Goal: Transaction & Acquisition: Purchase product/service

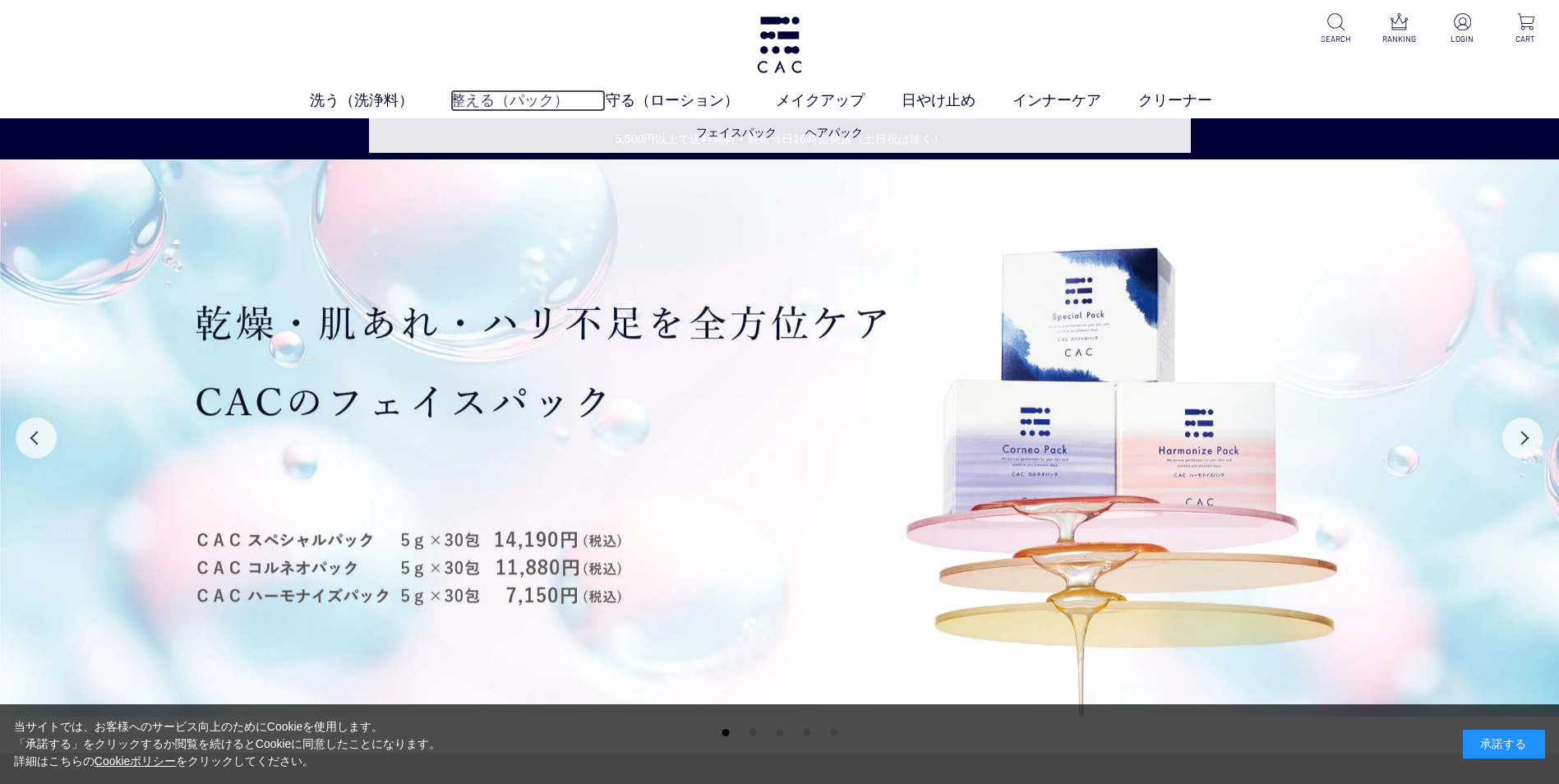
click at [477, 91] on link "整える（パック）" at bounding box center [528, 100] width 155 height 22
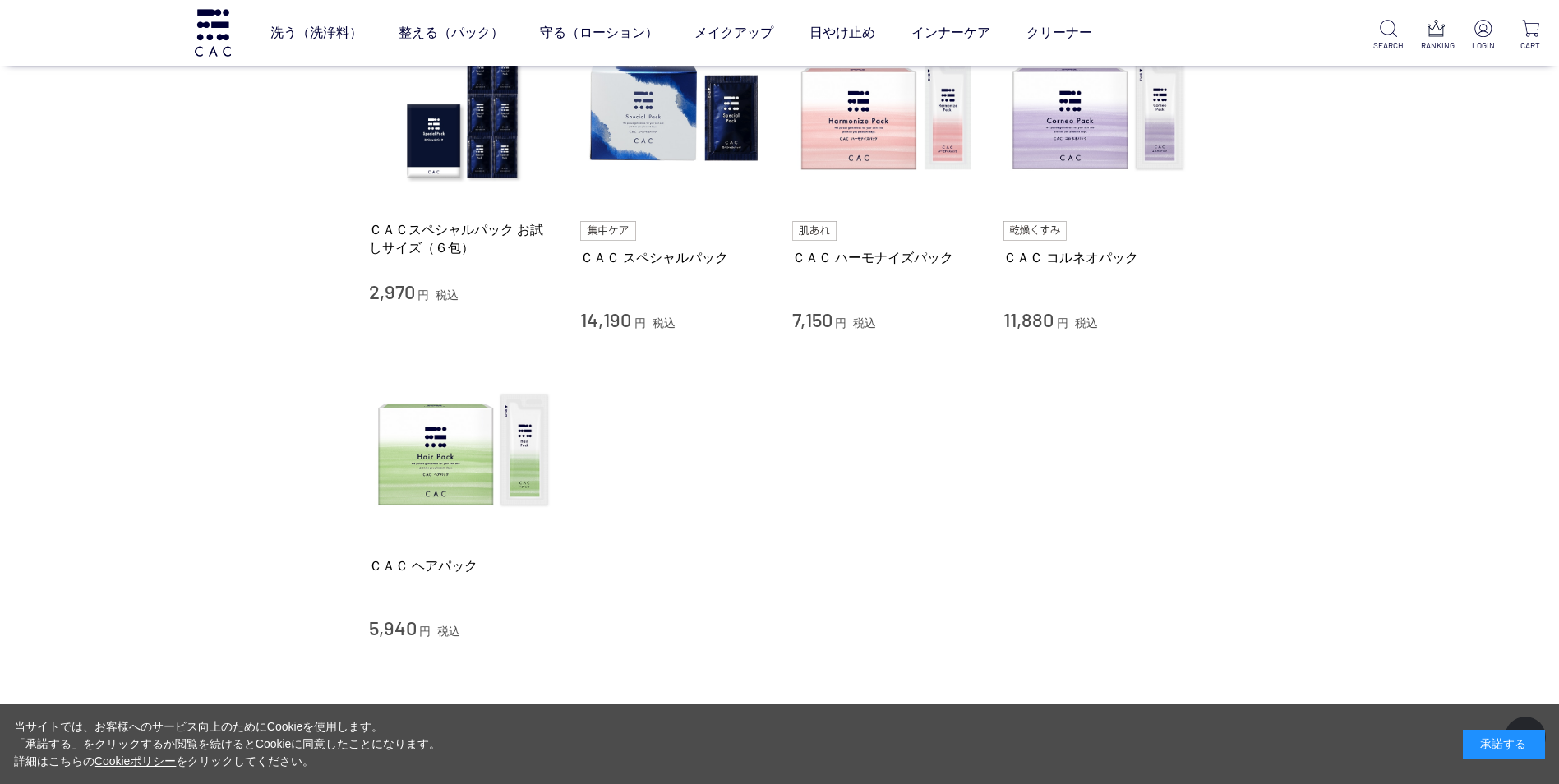
scroll to position [411, 0]
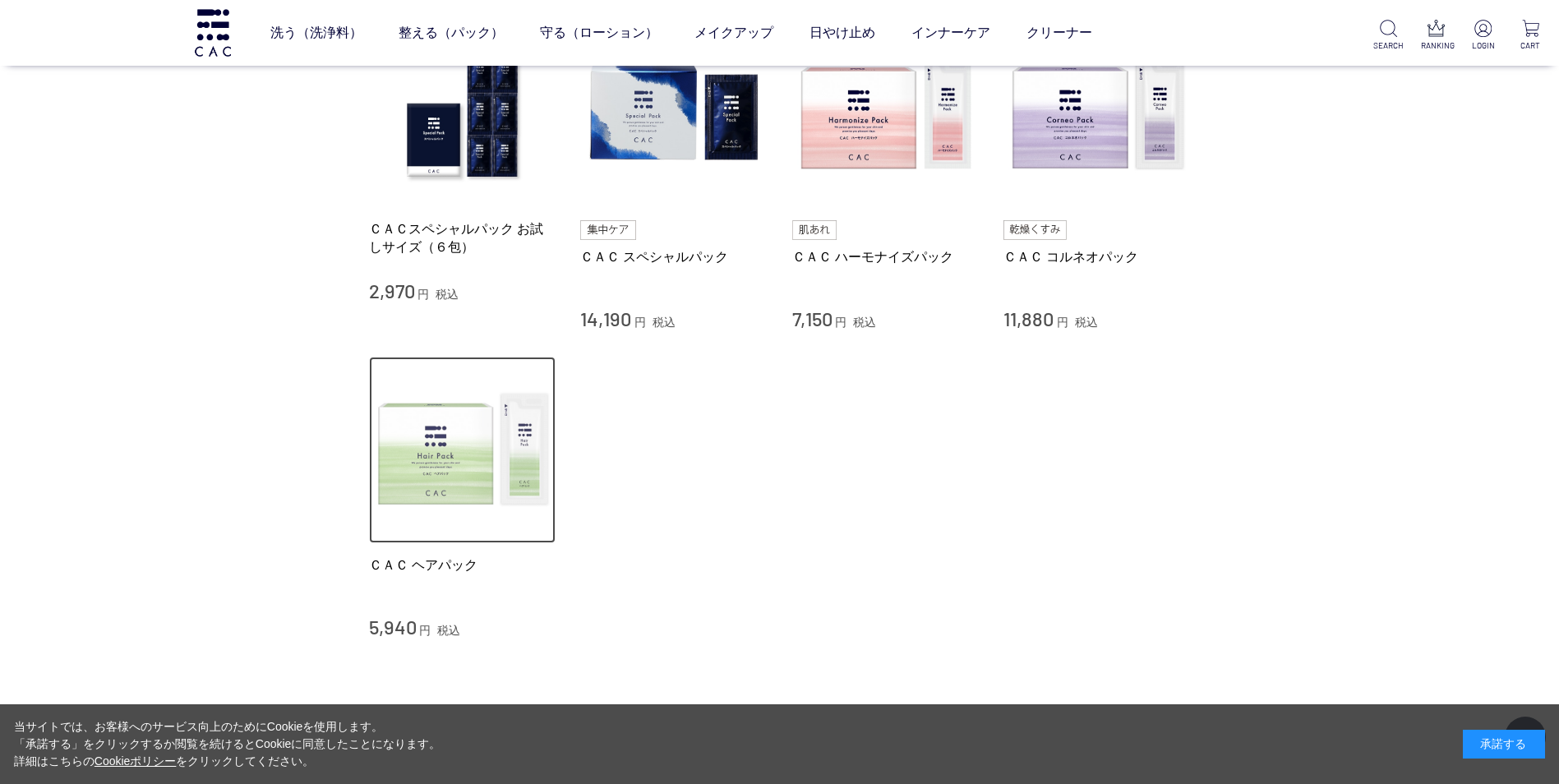
click at [484, 429] on img at bounding box center [462, 450] width 188 height 188
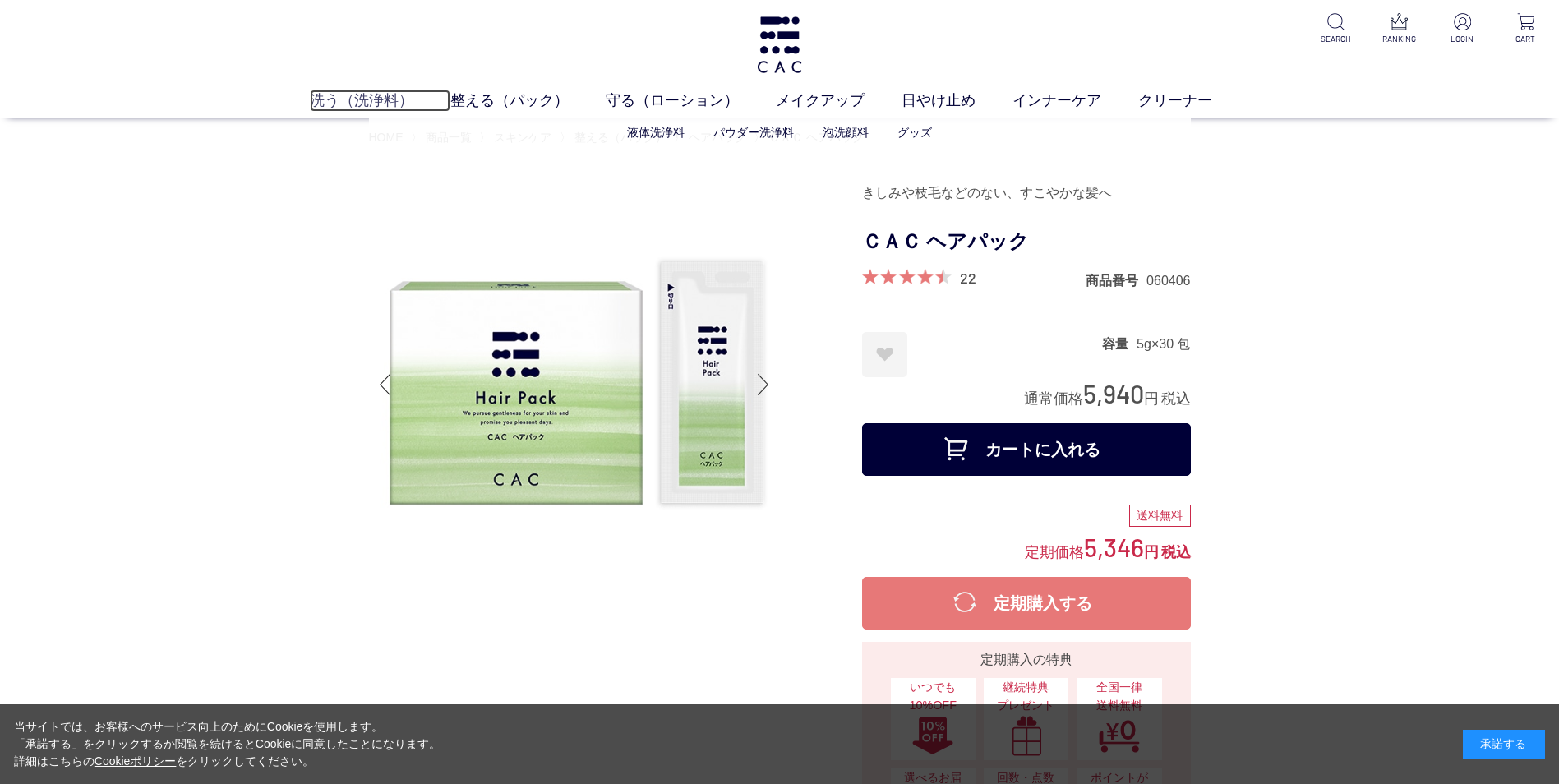
click at [364, 94] on link "洗う（洗浄料）" at bounding box center [379, 100] width 140 height 22
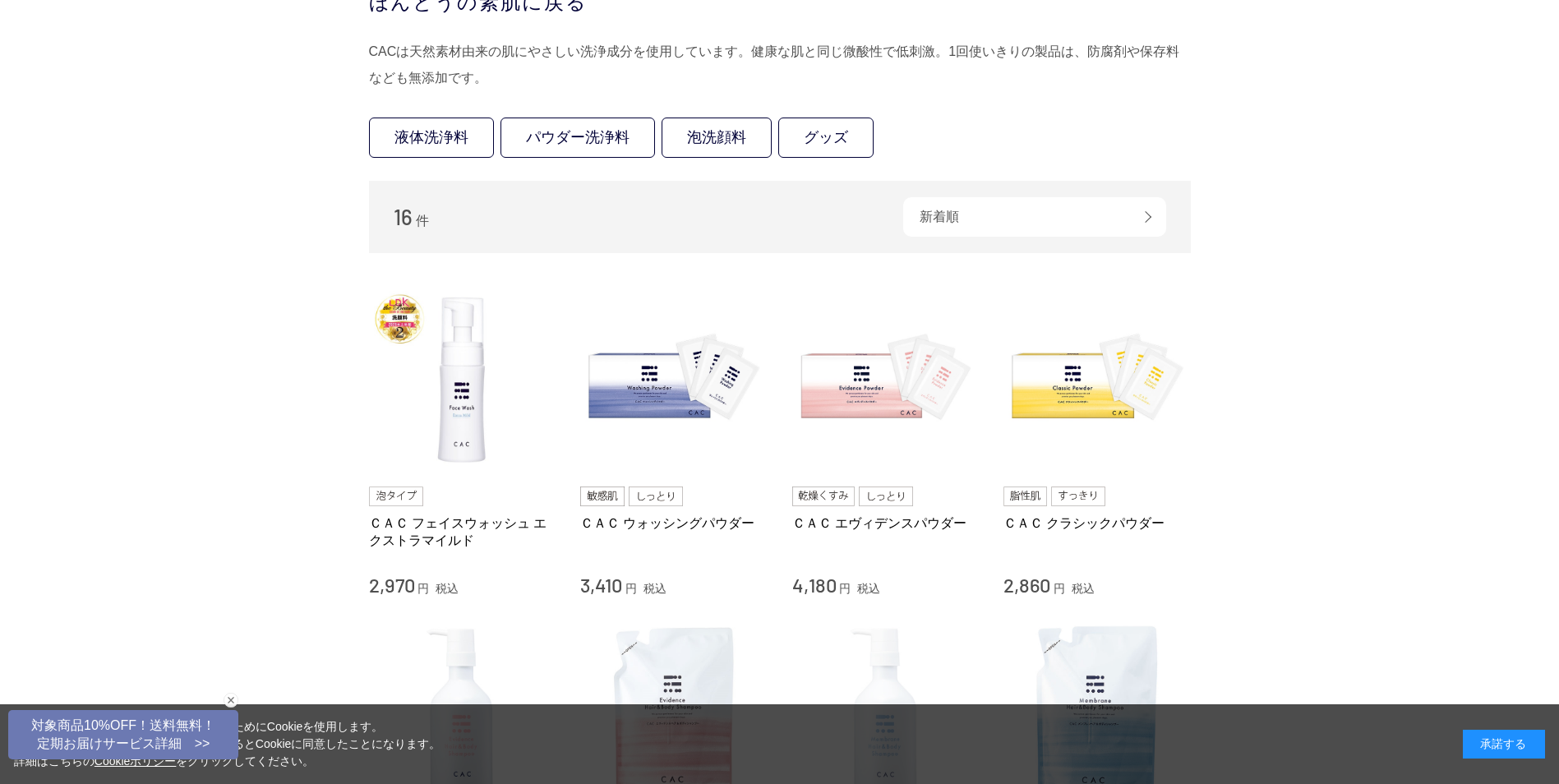
scroll to position [493, 0]
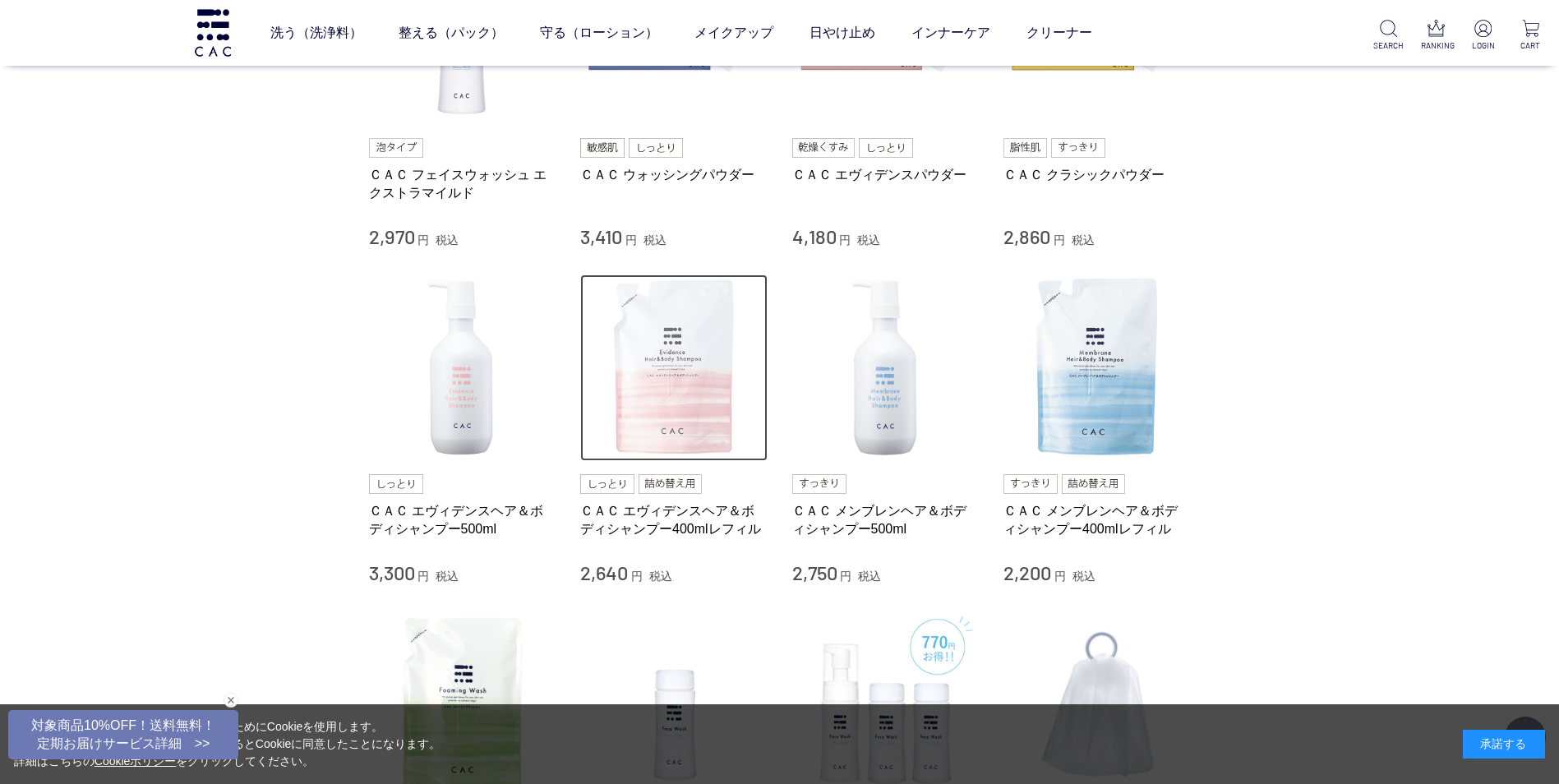
click at [667, 408] on img at bounding box center [674, 368] width 188 height 188
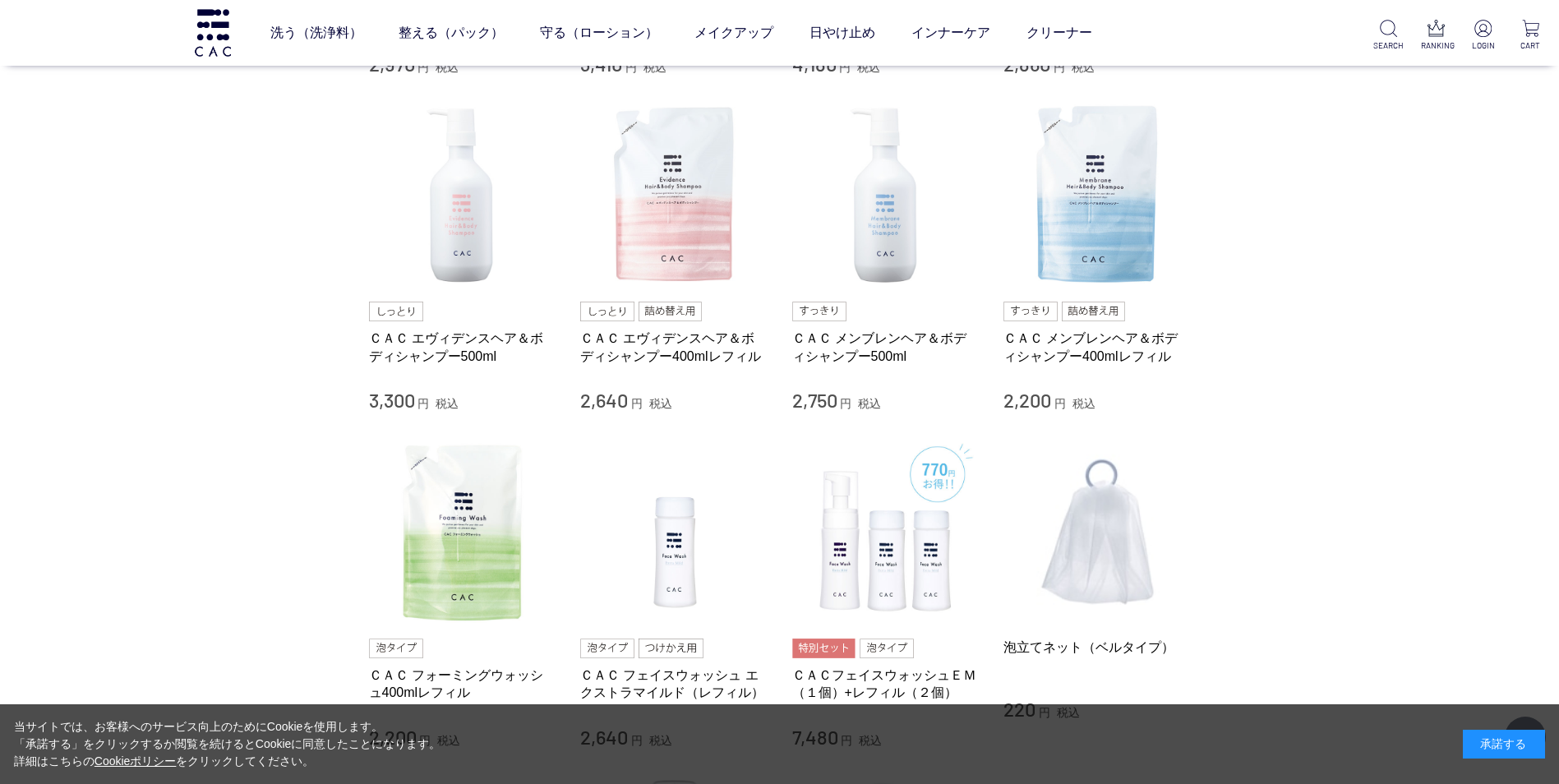
scroll to position [904, 0]
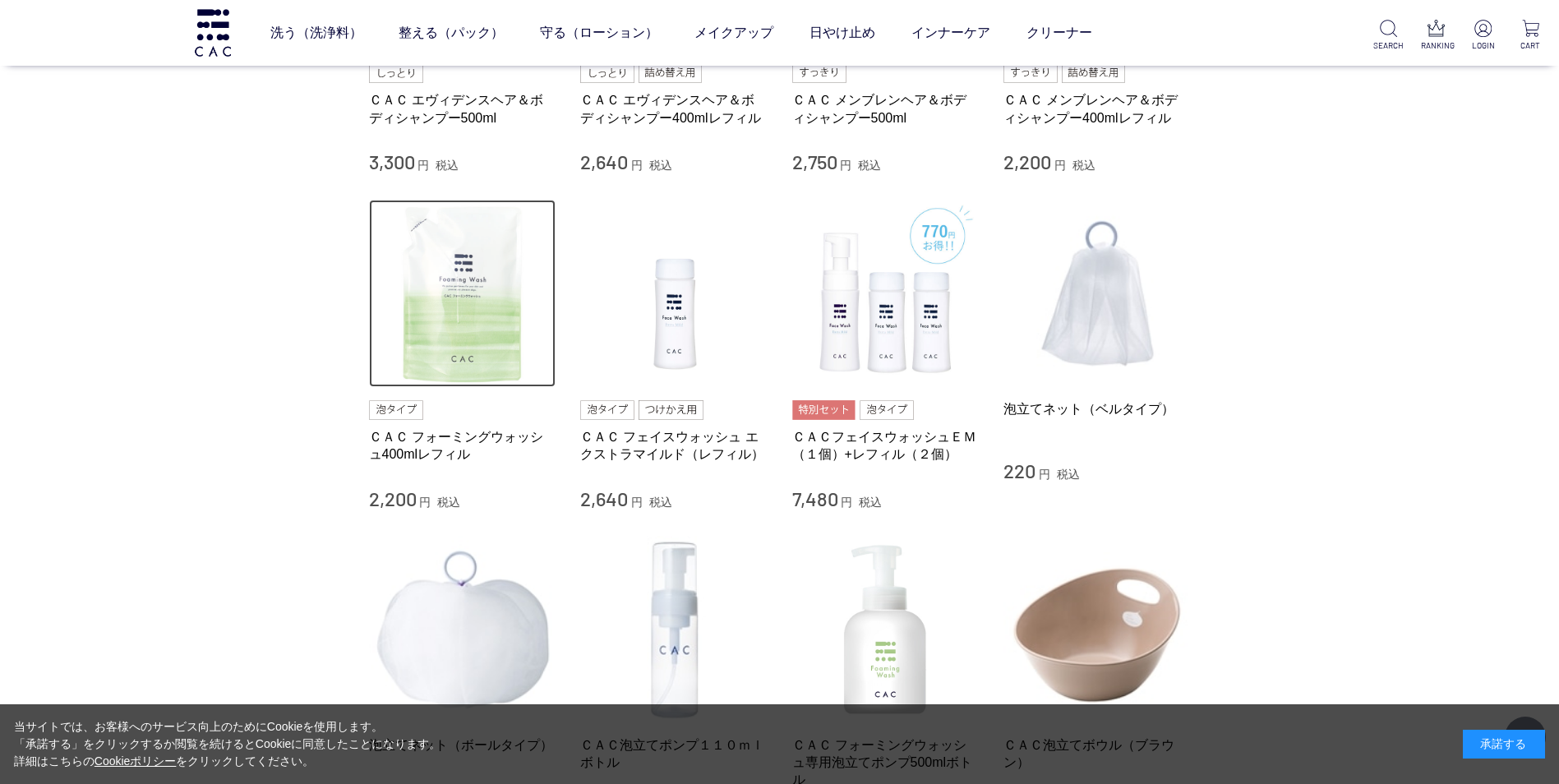
click at [454, 271] on img at bounding box center [462, 293] width 188 height 188
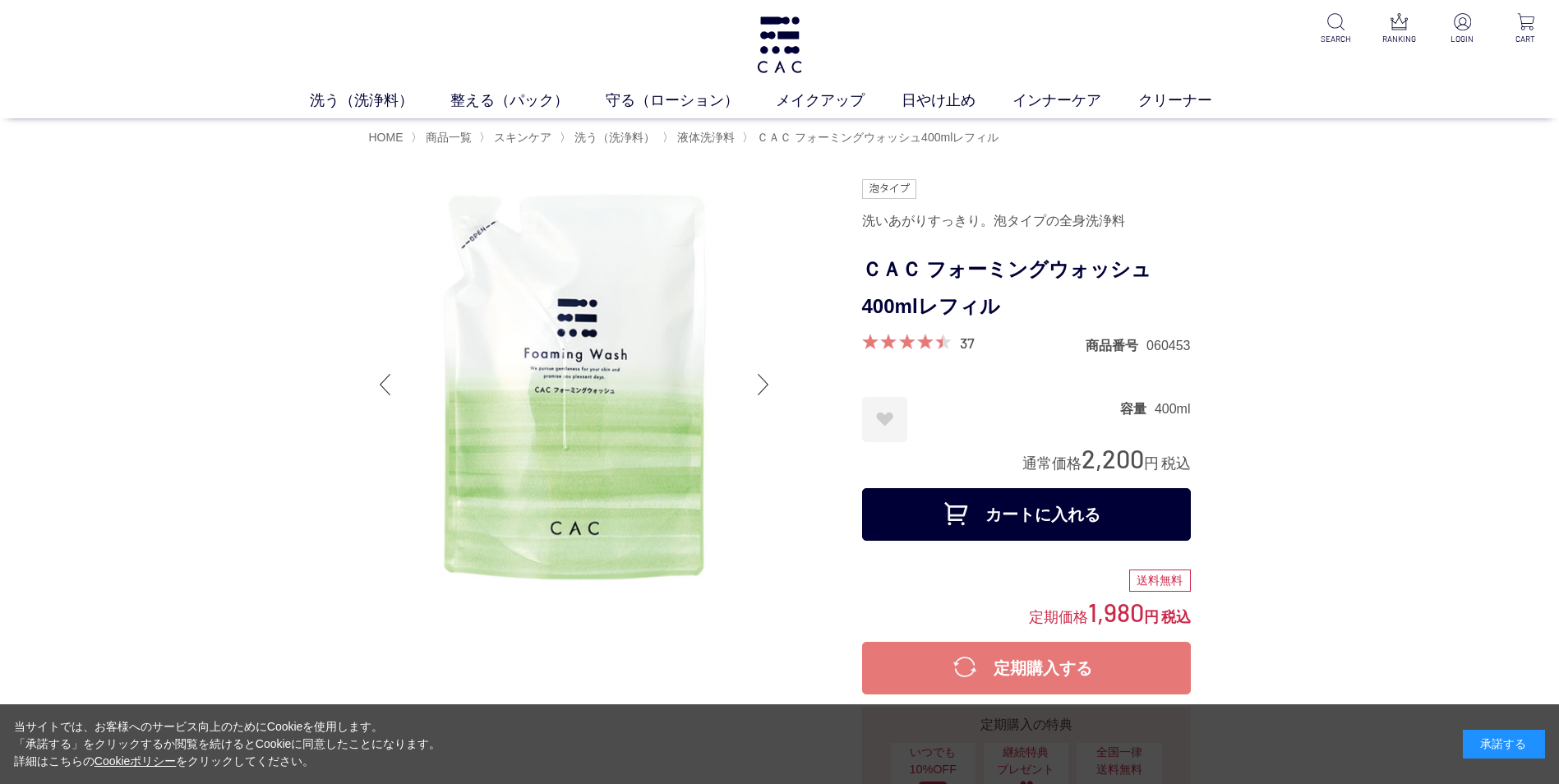
drag, startPoint x: 0, startPoint y: 0, endPoint x: 244, endPoint y: 271, distance: 364.7
